Goal: Task Accomplishment & Management: Use online tool/utility

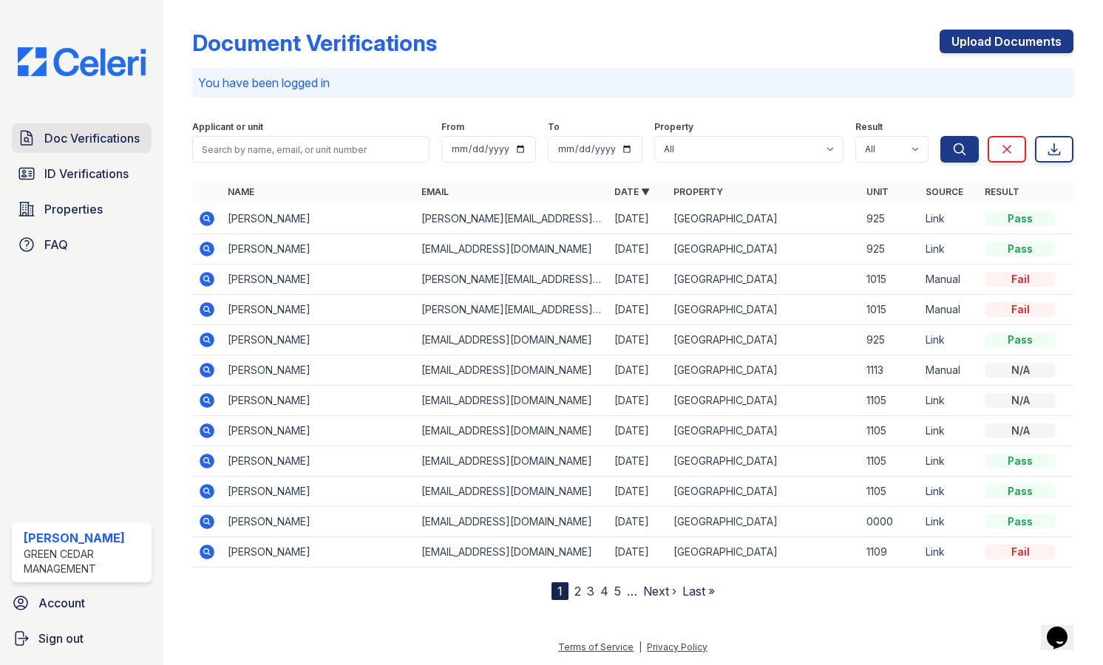
click at [101, 141] on span "Doc Verifications" at bounding box center [91, 138] width 95 height 18
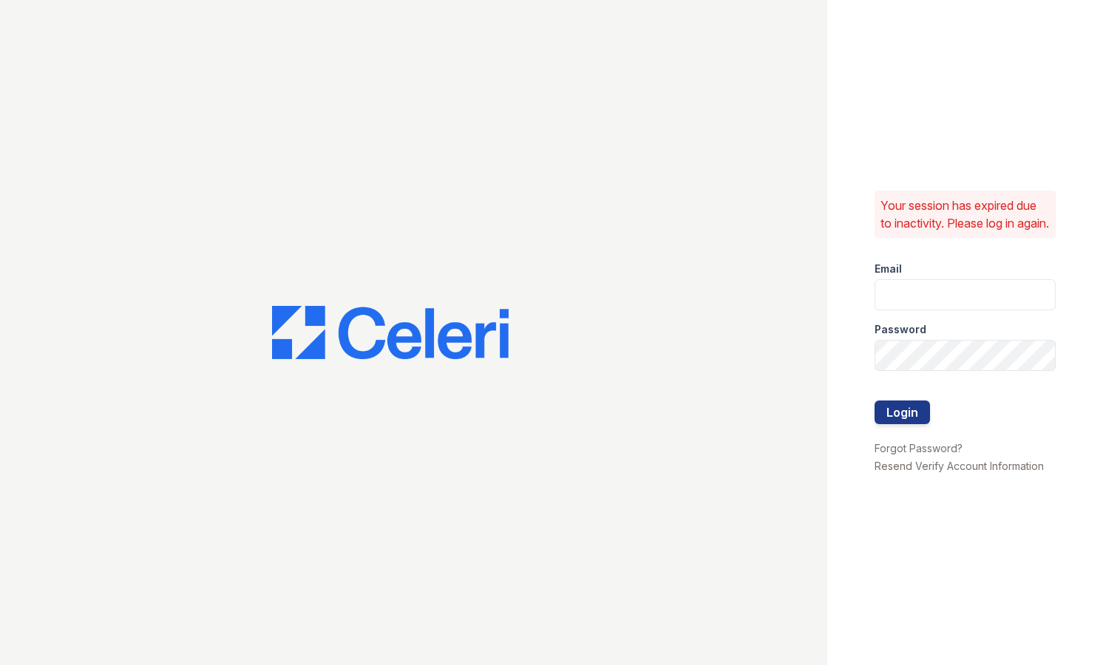
type input "[PERSON_NAME][EMAIL_ADDRESS][PERSON_NAME][DOMAIN_NAME]"
click at [920, 423] on button "Login" at bounding box center [901, 413] width 55 height 24
